Goal: Information Seeking & Learning: Understand process/instructions

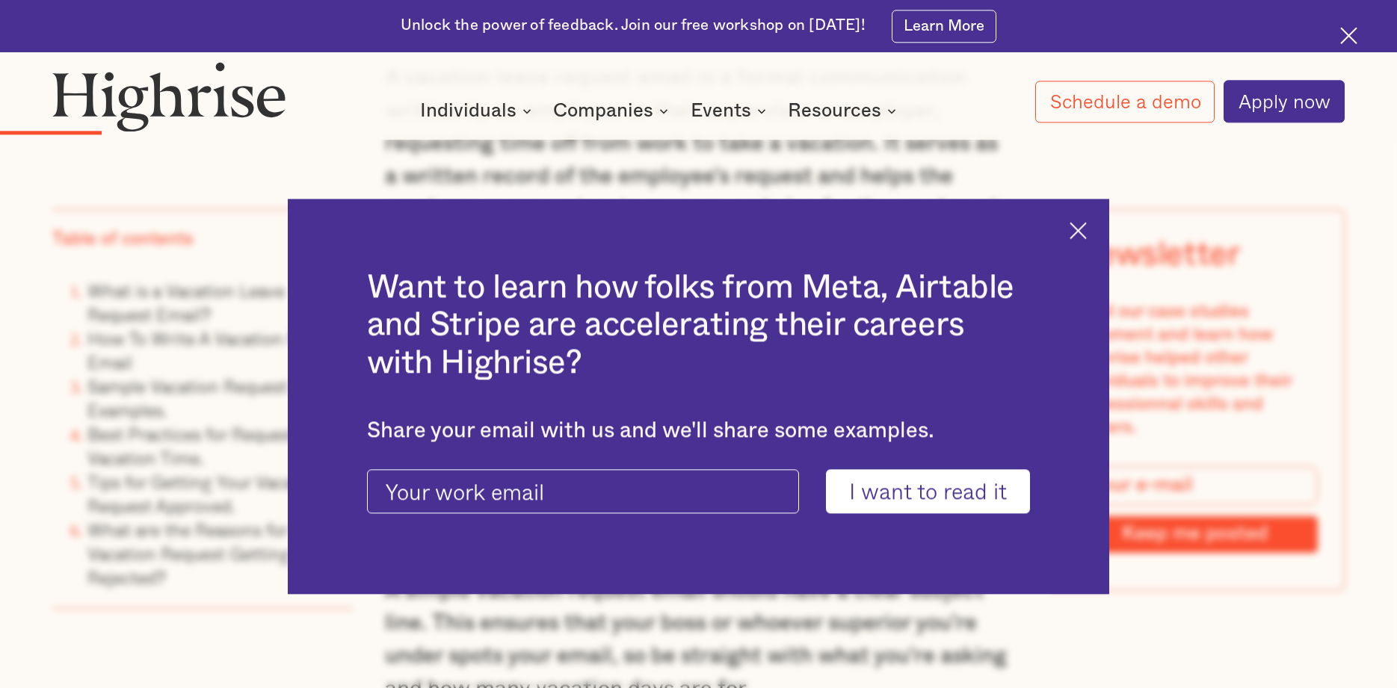
scroll to position [2440, 0]
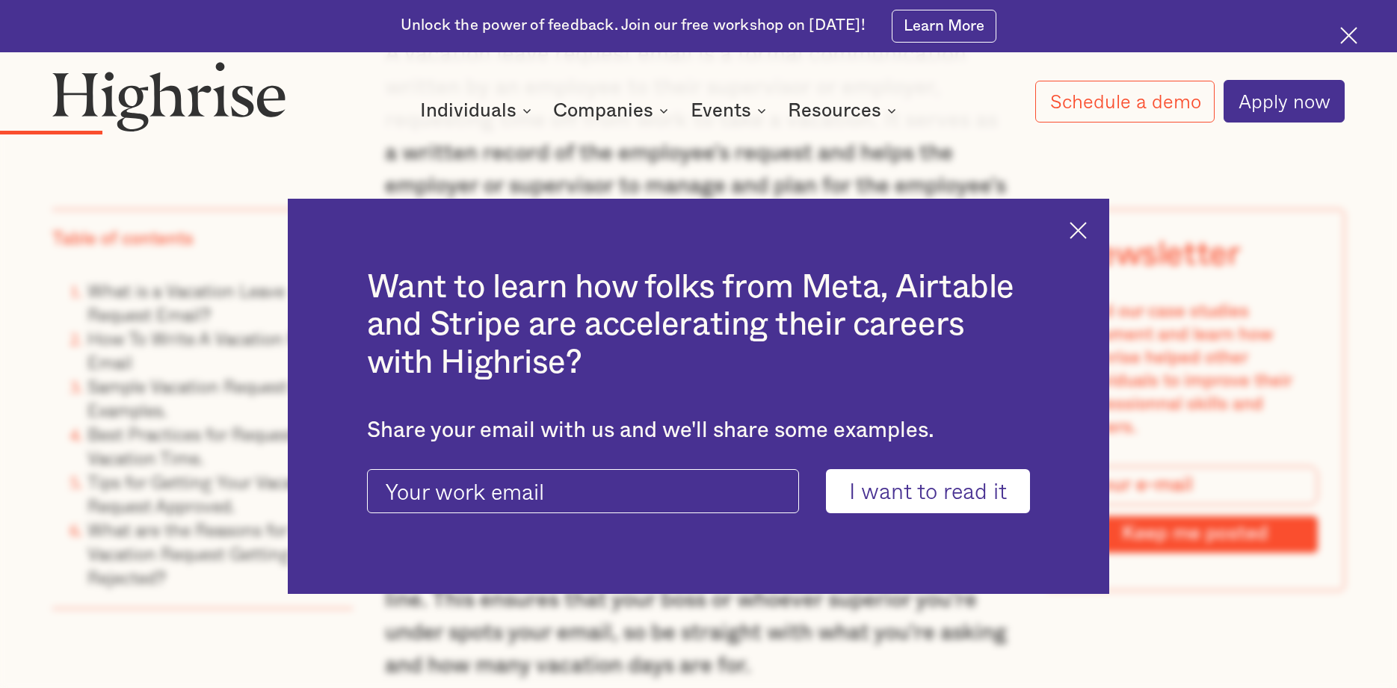
click at [1091, 234] on div "Want to learn how folks from Meta, Airtable and Stripe are accelerating their c…" at bounding box center [698, 396] width 821 height 395
click at [1082, 240] on div "Want to learn how folks from Meta, Airtable and Stripe are accelerating their c…" at bounding box center [698, 396] width 821 height 395
click at [1075, 236] on img at bounding box center [1078, 230] width 17 height 17
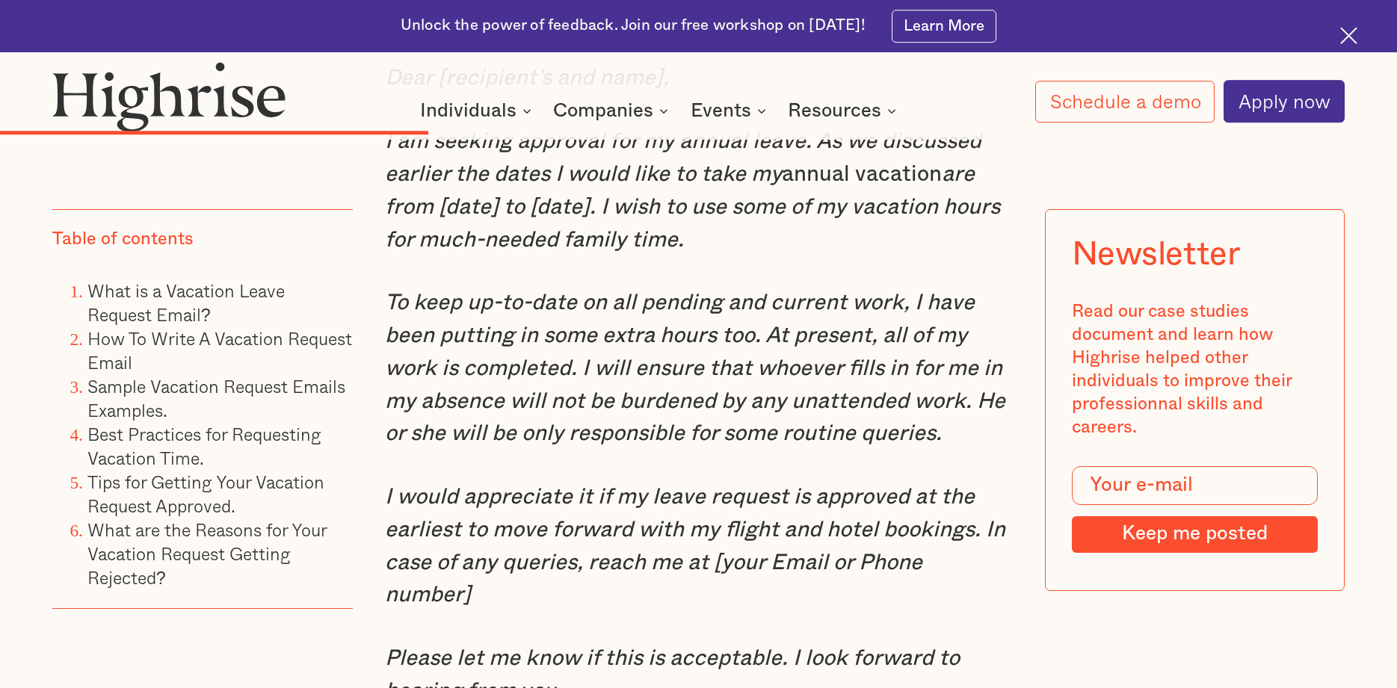
scroll to position [6175, 0]
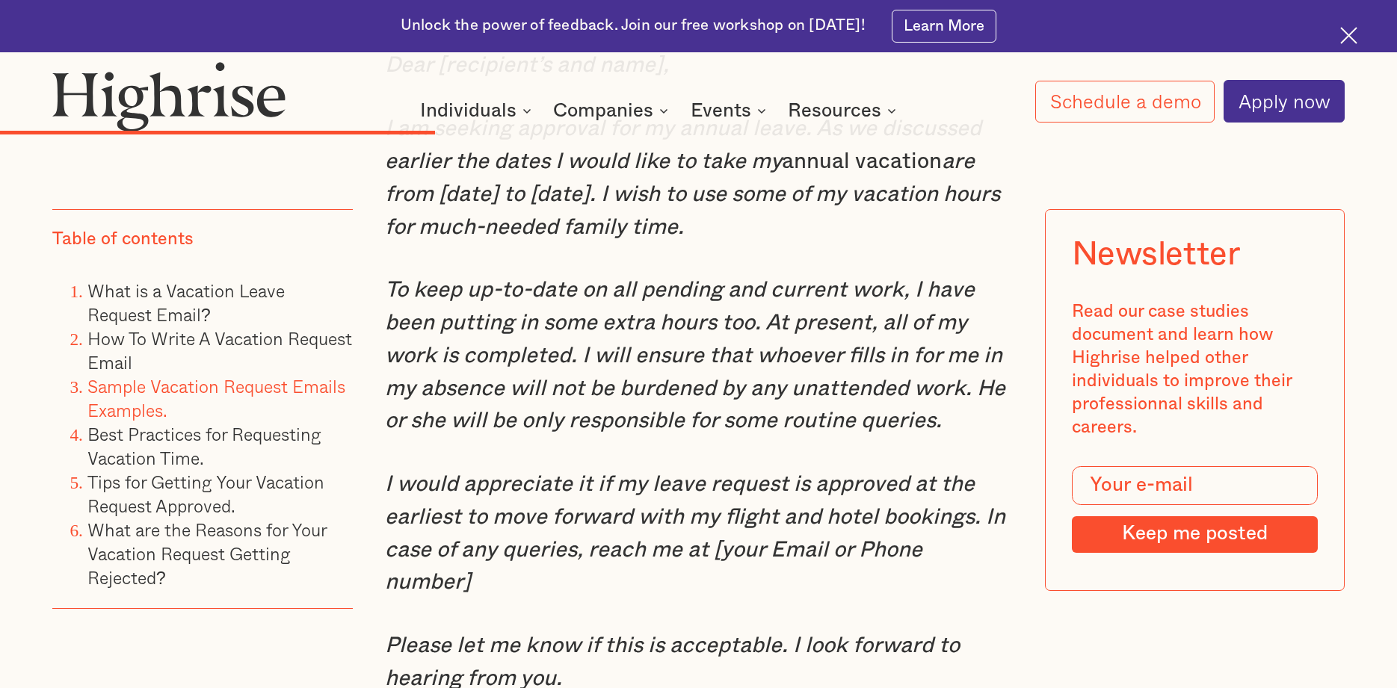
click at [287, 387] on link "Sample Vacation Request Emails Examples." at bounding box center [216, 398] width 258 height 51
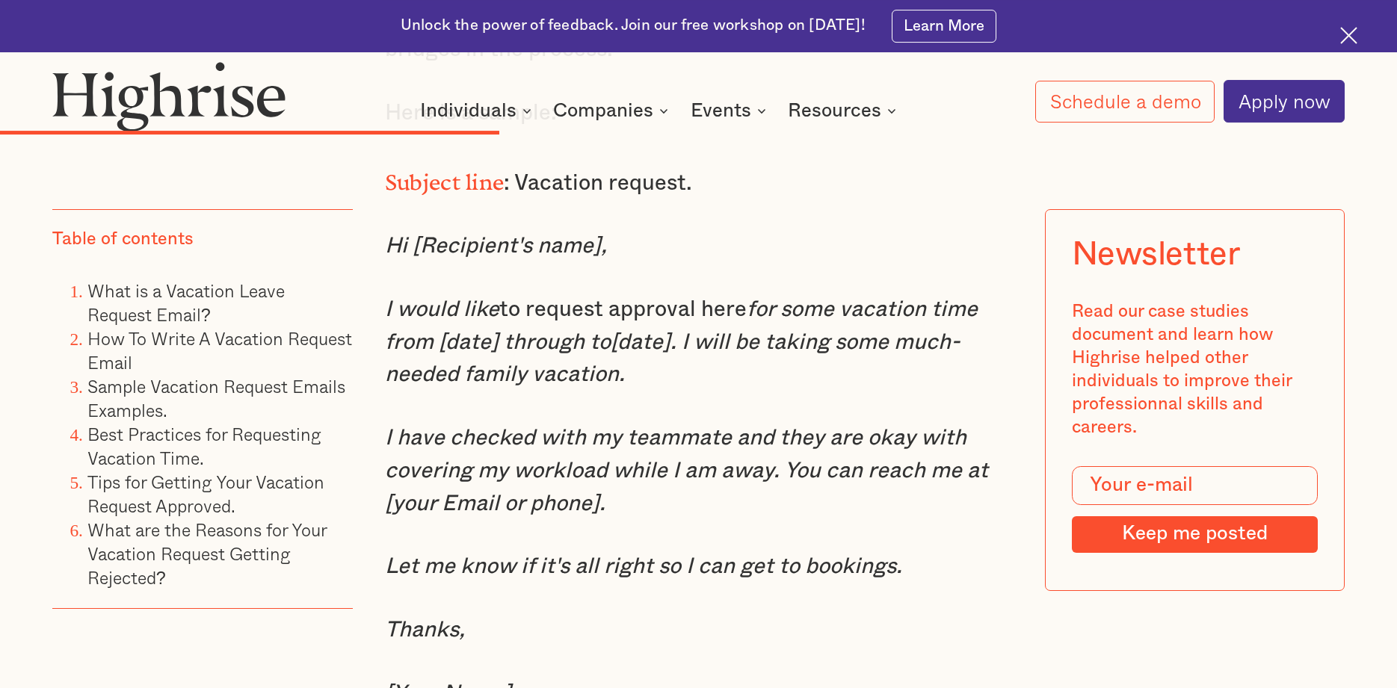
scroll to position [7243, 0]
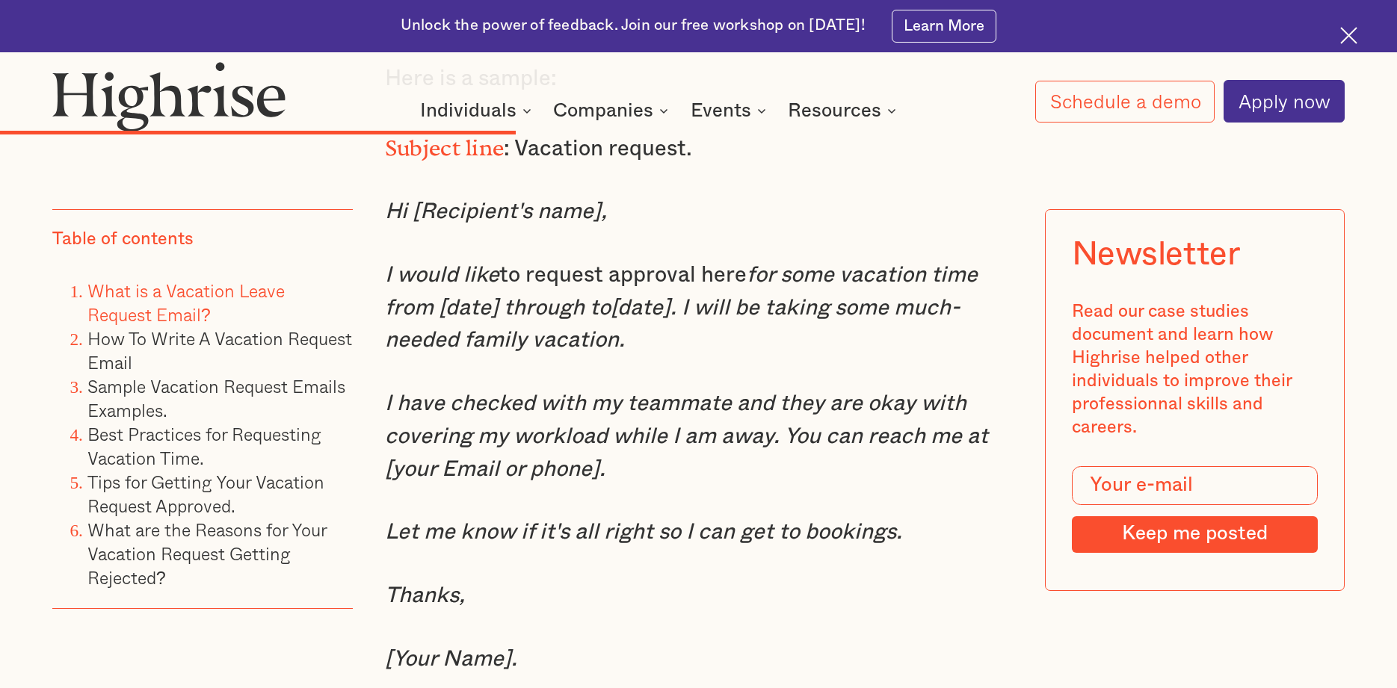
click at [161, 315] on link "What is a Vacation Leave Request Email?" at bounding box center [185, 302] width 197 height 51
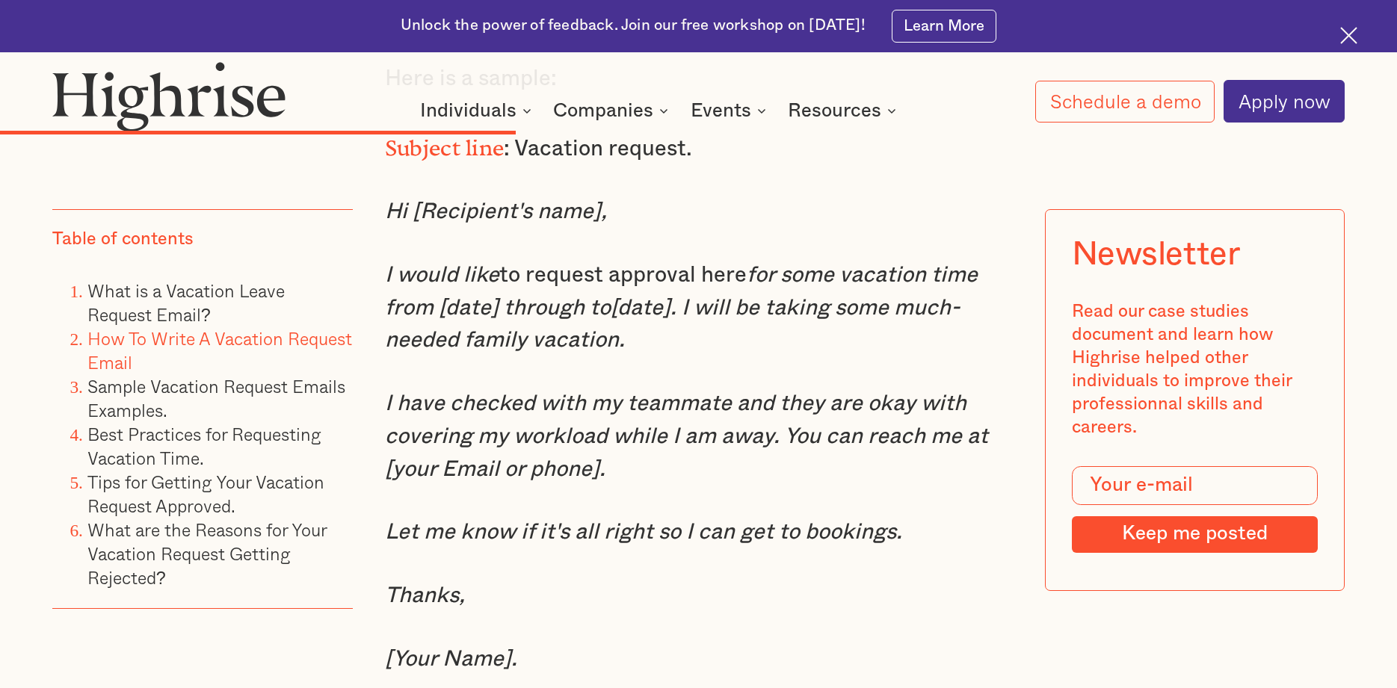
click at [163, 342] on link "How To Write A Vacation Request Email" at bounding box center [219, 350] width 265 height 51
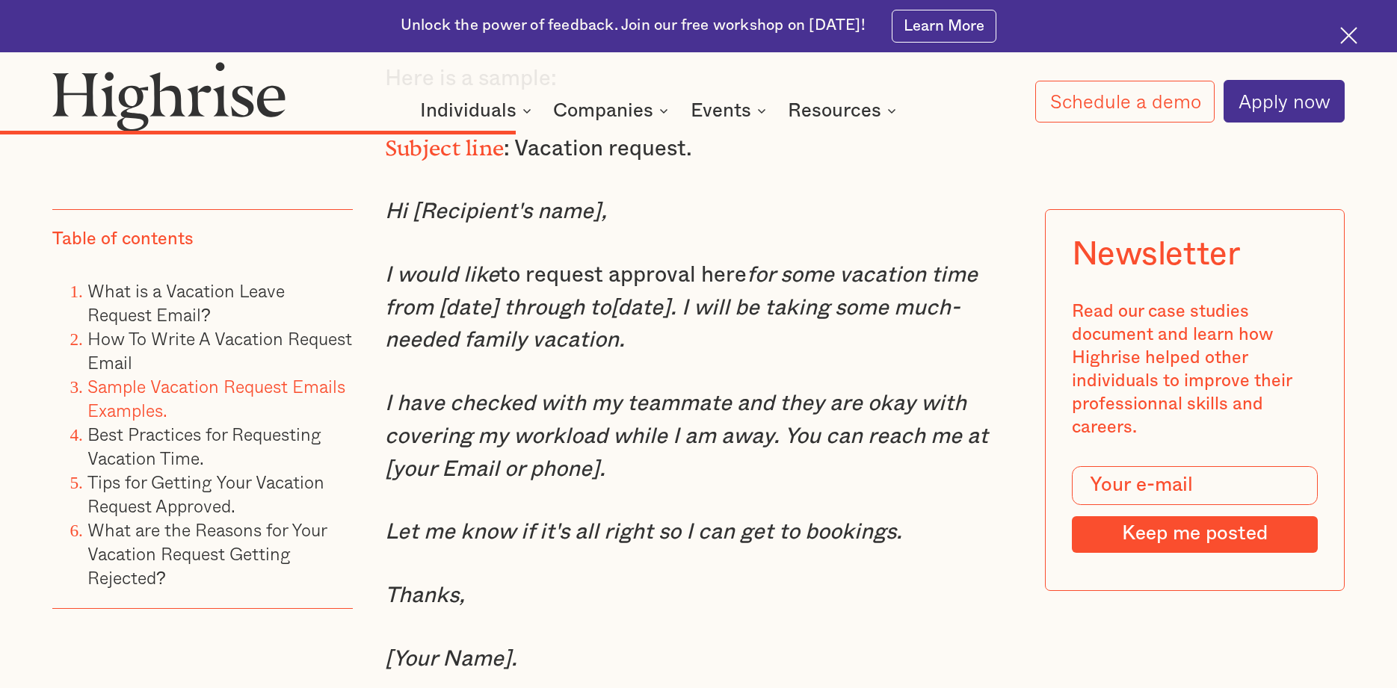
click at [168, 388] on link "Sample Vacation Request Emails Examples." at bounding box center [216, 398] width 258 height 51
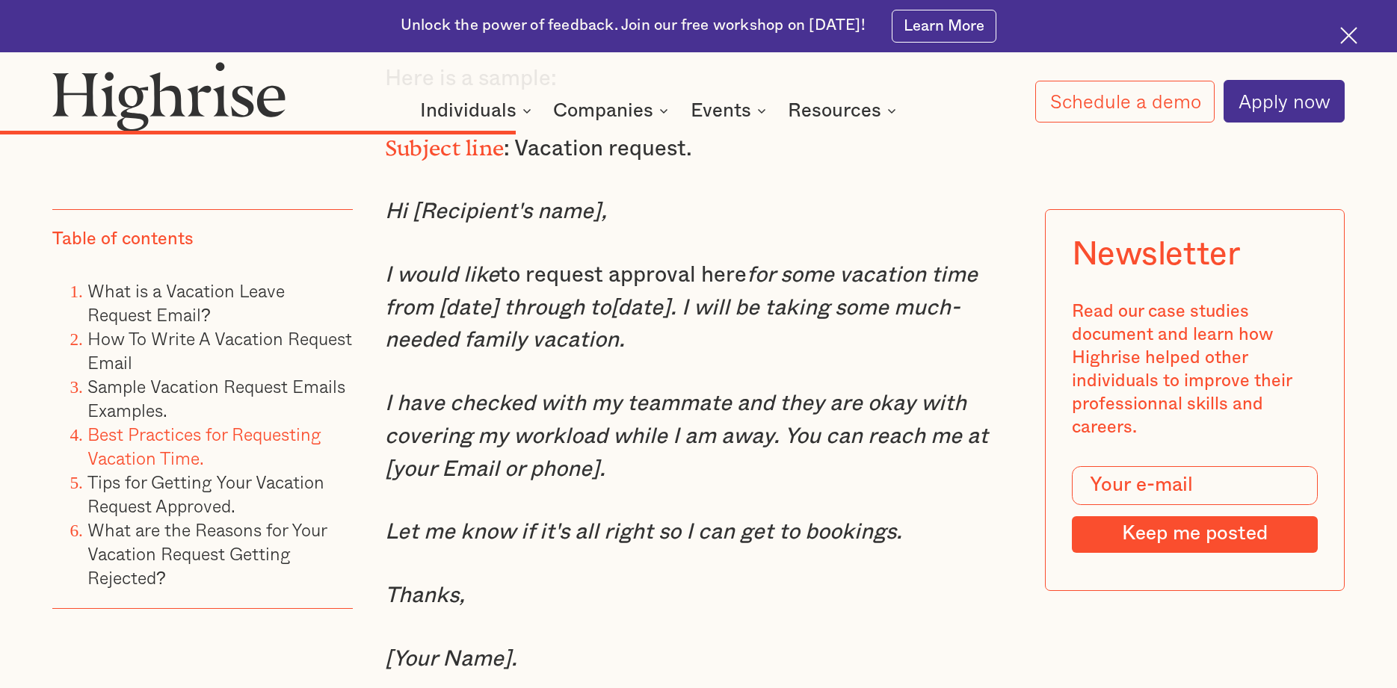
click at [171, 437] on link "Best Practices for Requesting Vacation Time." at bounding box center [204, 446] width 234 height 51
click at [159, 490] on li "Tips for Getting Your Vacation Request Approved." at bounding box center [219, 495] width 265 height 48
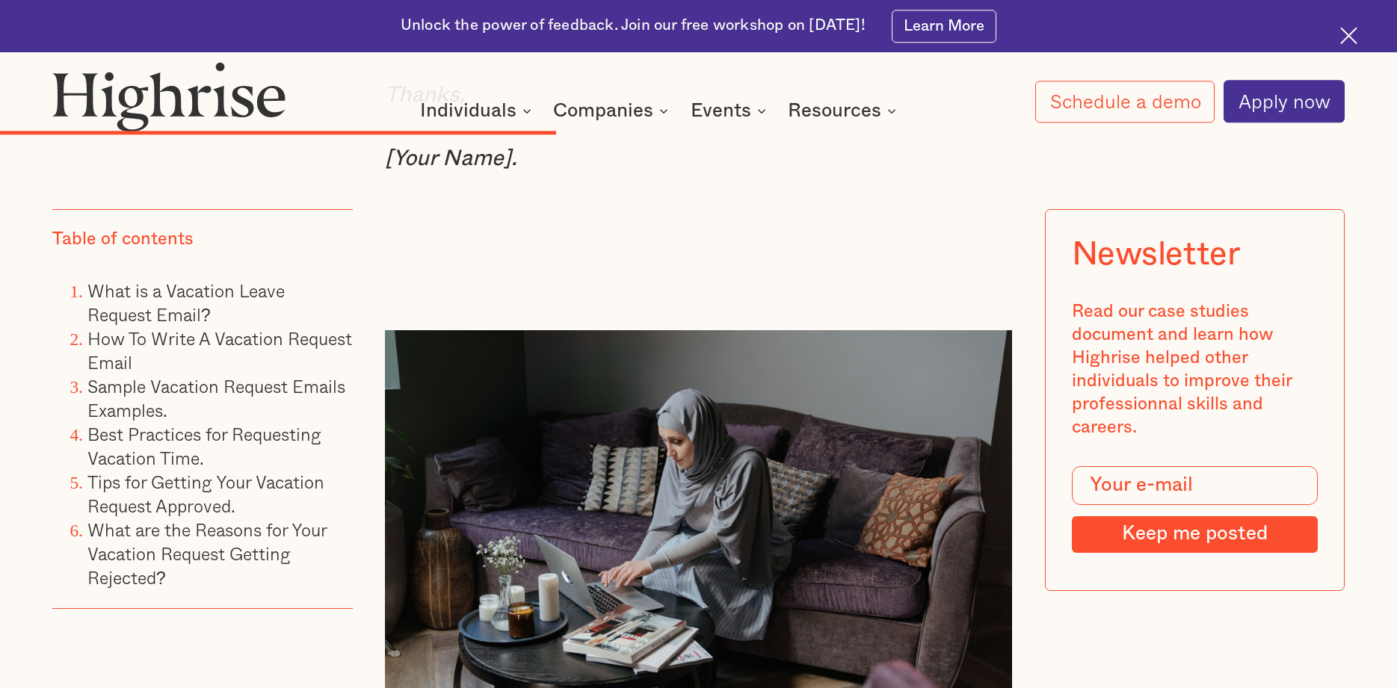
scroll to position [7776, 0]
